Goal: Communication & Community: Participate in discussion

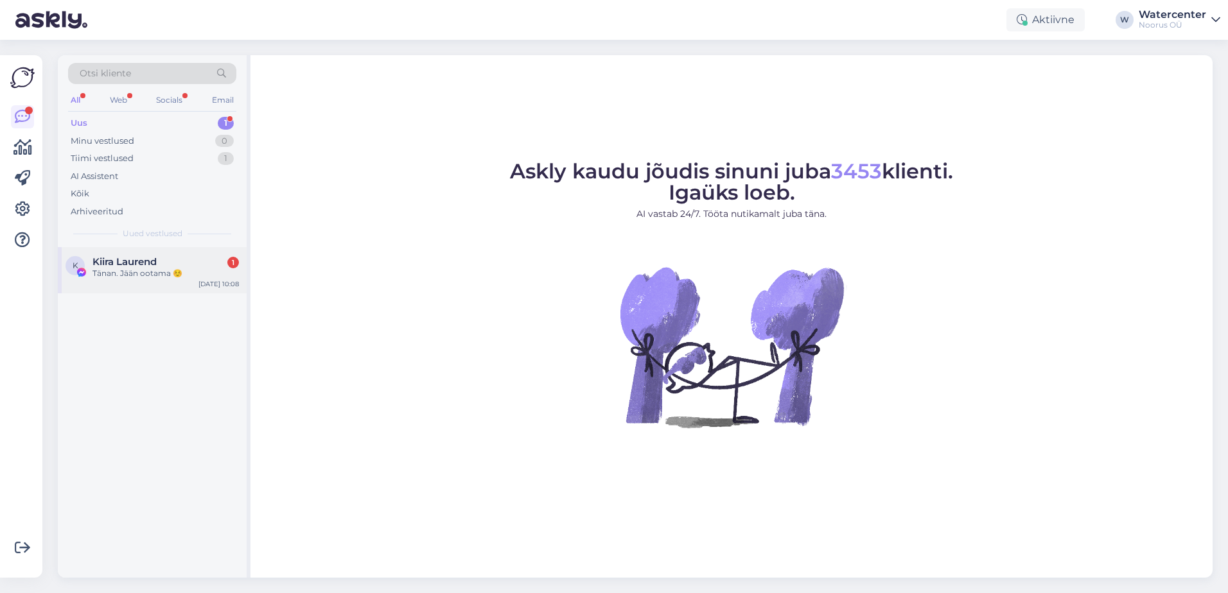
click at [153, 280] on div "K Kiira Laurend 1 Tänan. Jään ootama ☺️ [DATE] 10:08" at bounding box center [152, 270] width 189 height 46
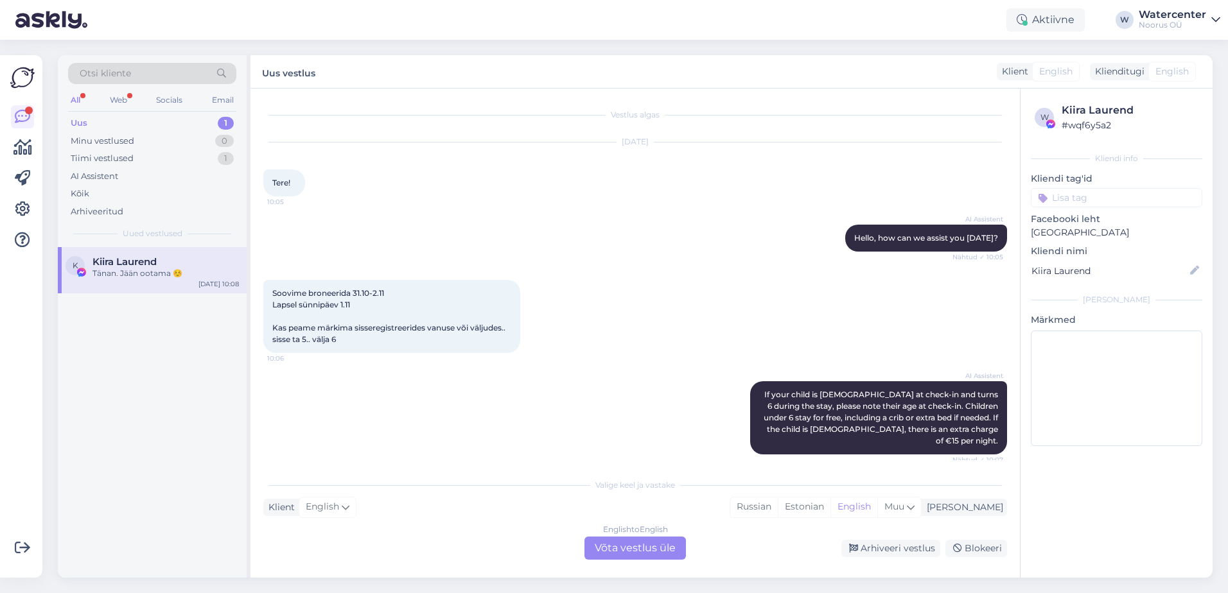
scroll to position [186, 0]
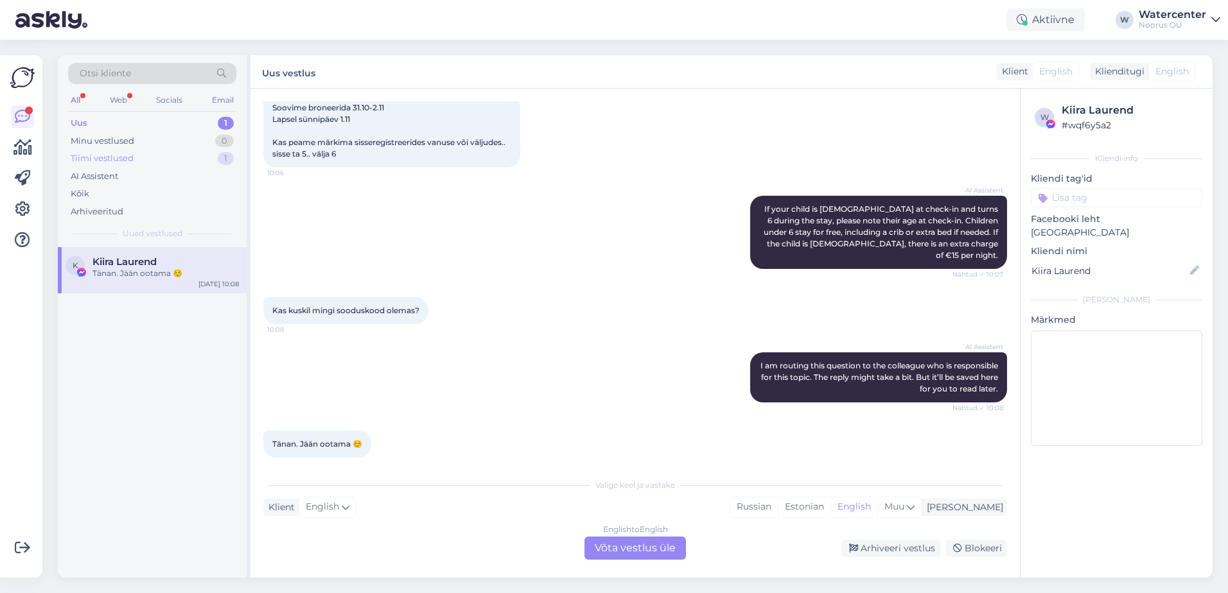
click at [155, 158] on div "Tiimi vestlused 1" at bounding box center [152, 159] width 168 height 18
click at [155, 266] on div "#3ijxrlhj" at bounding box center [165, 262] width 146 height 12
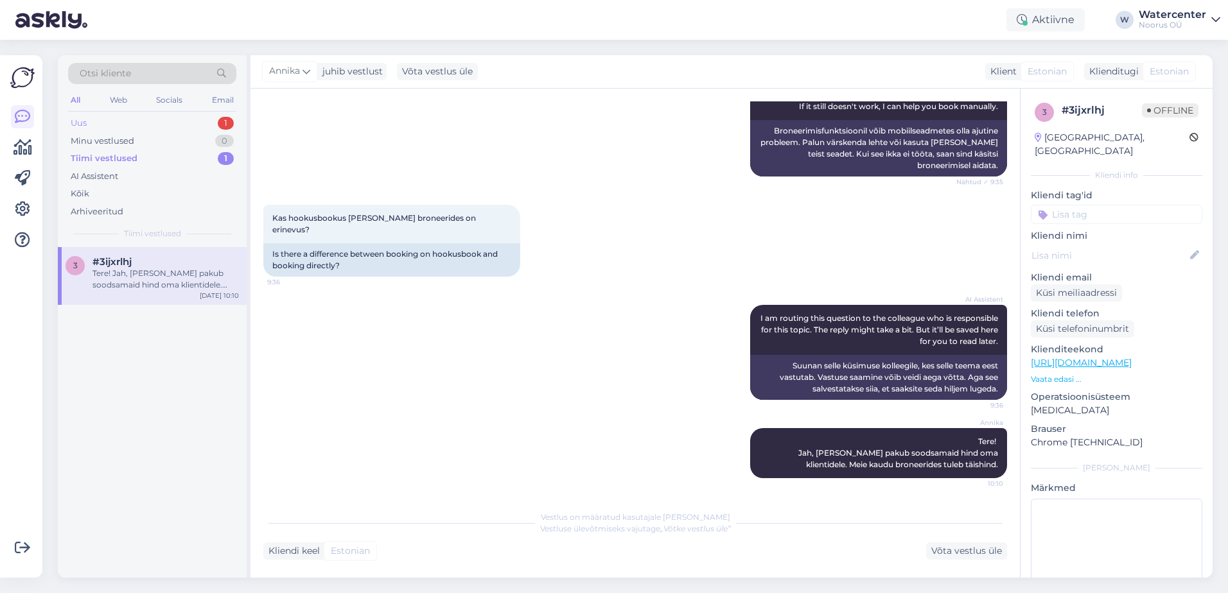
click at [158, 125] on div "Uus 1" at bounding box center [152, 123] width 168 height 18
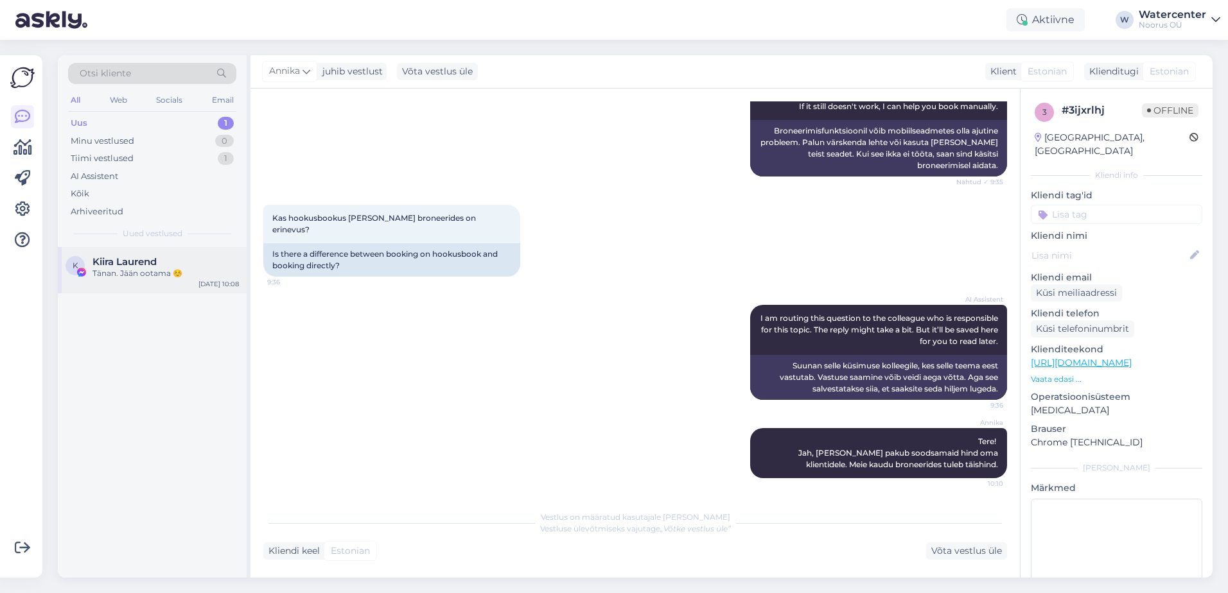
click at [170, 273] on div "Tänan. Jään ootama ☺️" at bounding box center [165, 274] width 146 height 12
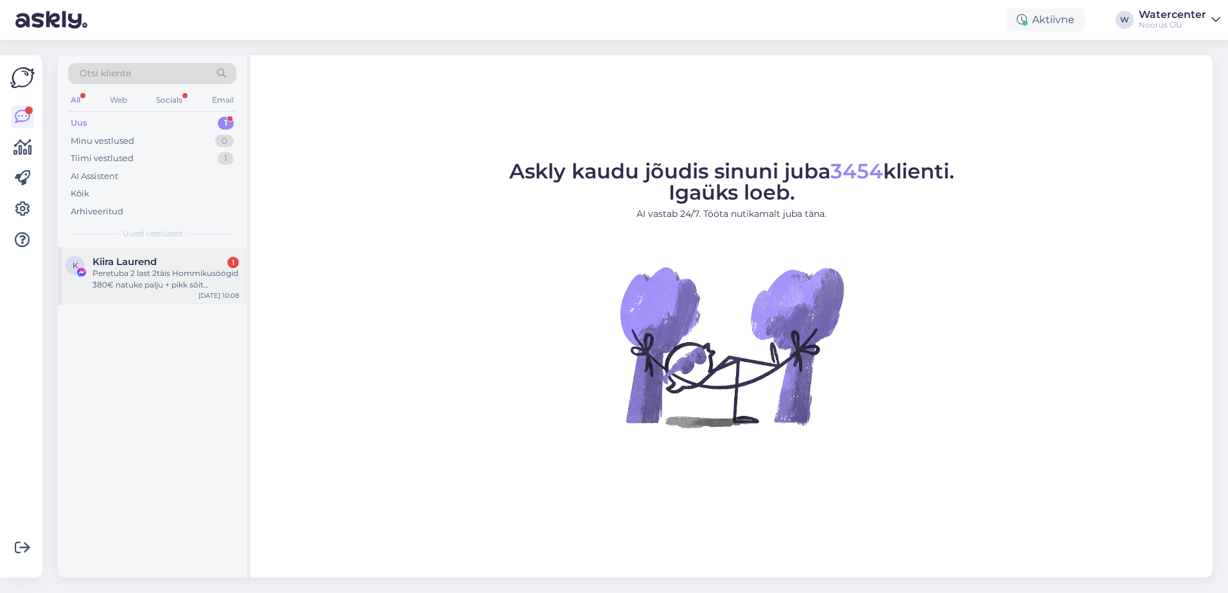
click at [189, 280] on div "Peretuba 2 last 2täis Hommikusöögid 380€ natuke palju + pikk sõit Tühistamisvõi…" at bounding box center [165, 279] width 146 height 23
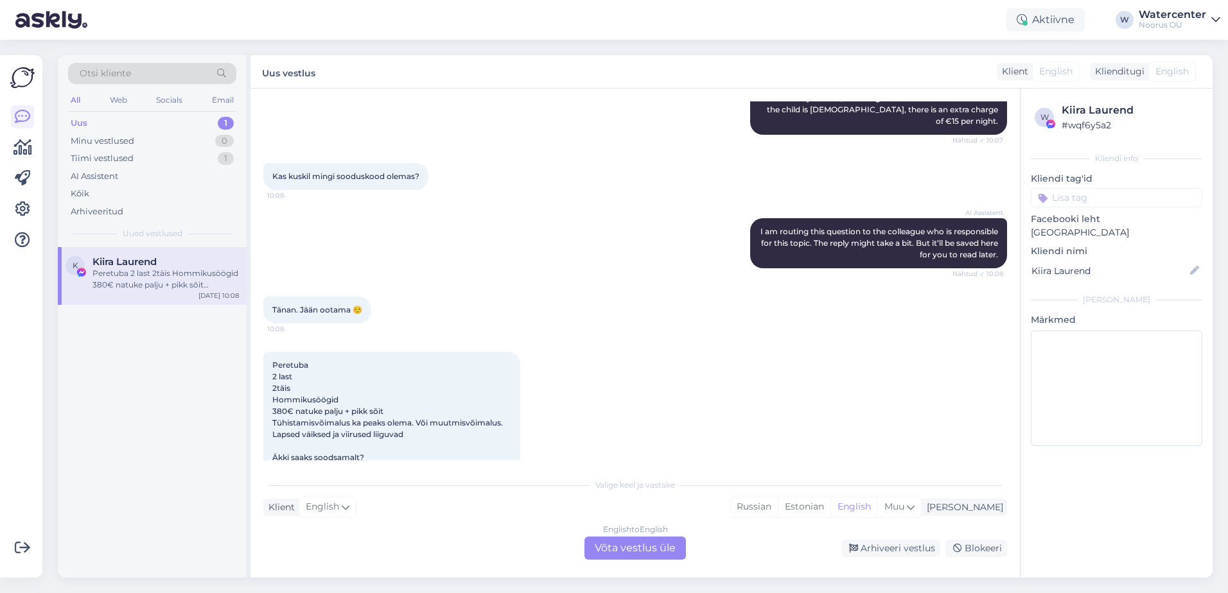
scroll to position [333, 0]
